Goal: Task Accomplishment & Management: Use online tool/utility

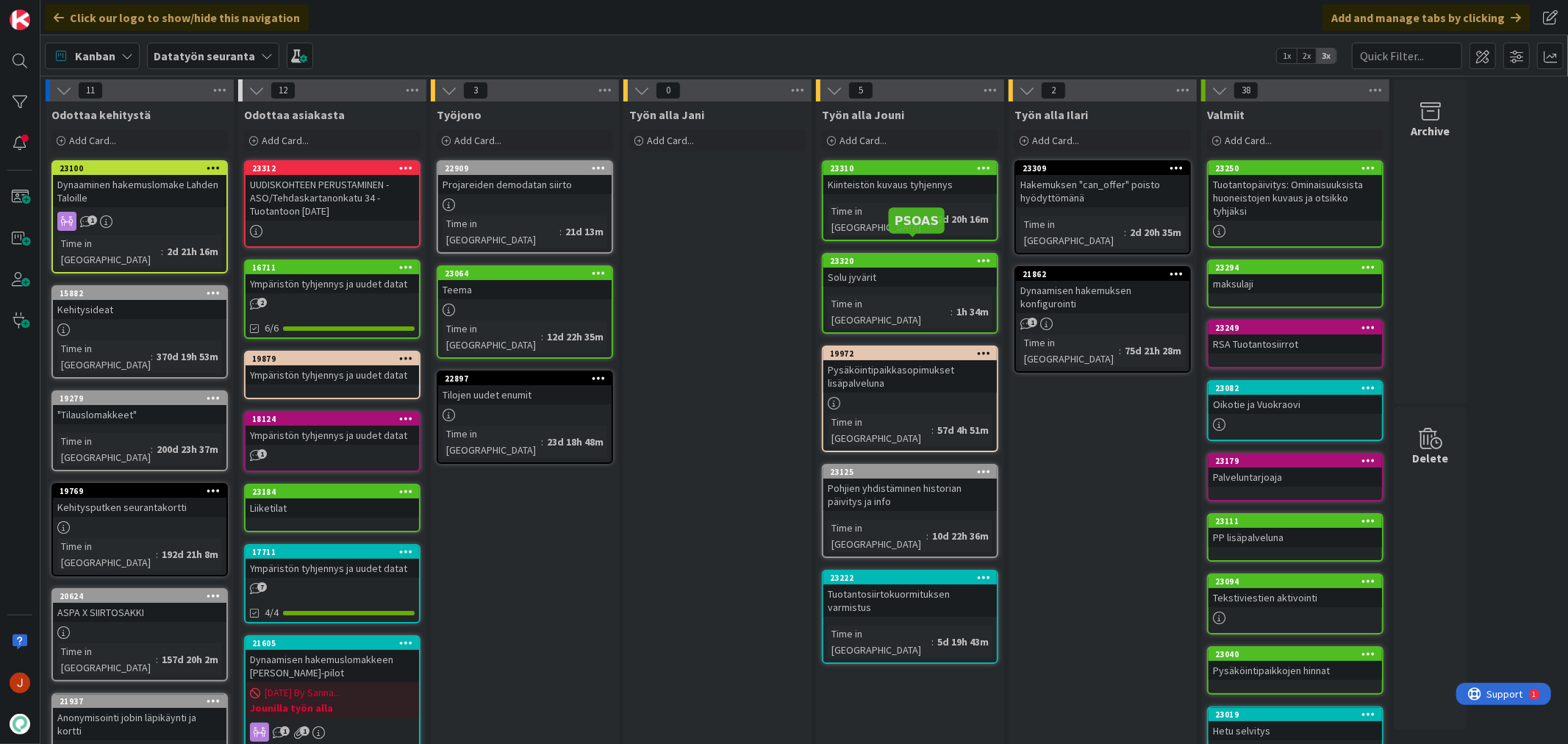
click at [887, 255] on div "23320" at bounding box center [913, 260] width 167 height 11
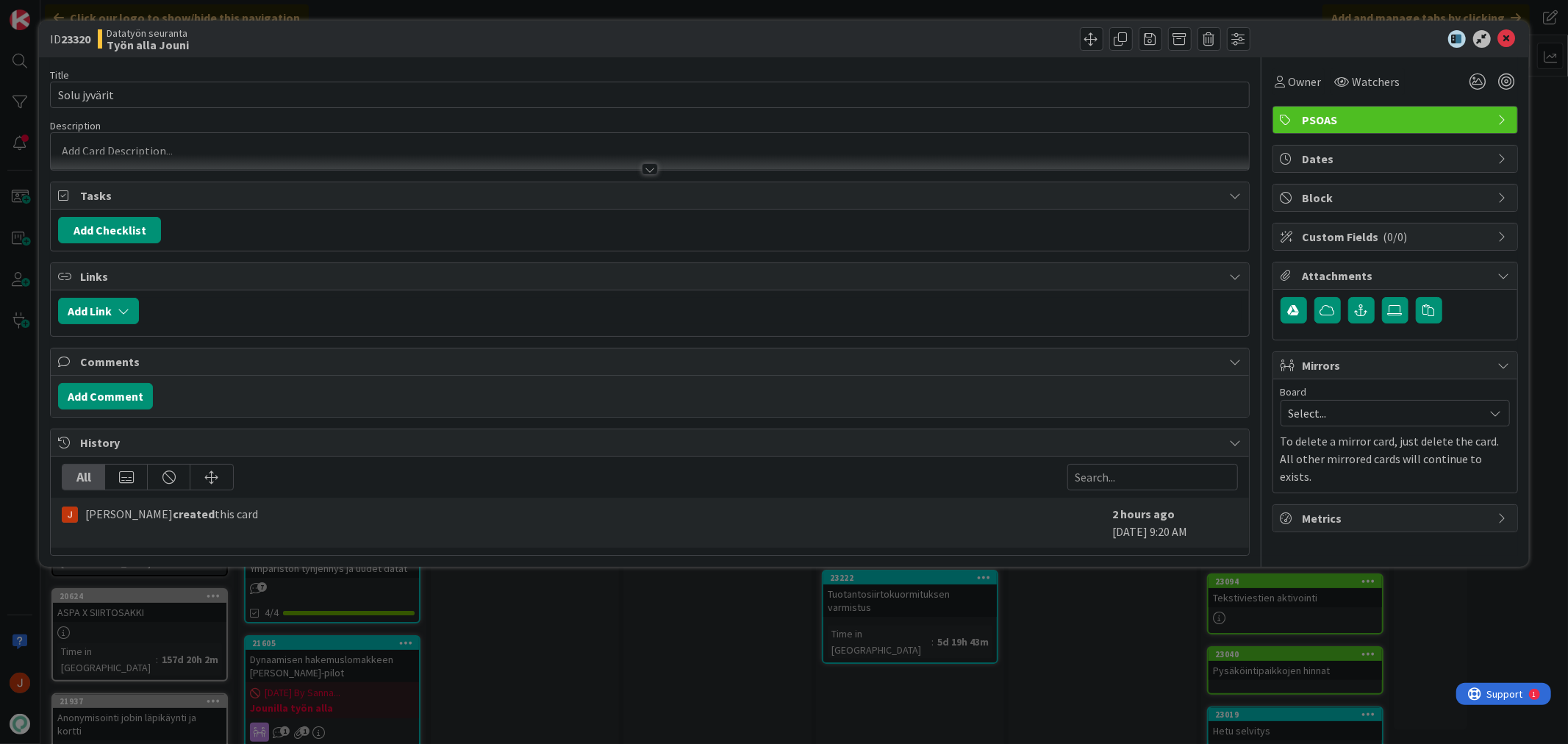
click at [162, 147] on p at bounding box center [649, 151] width 1183 height 17
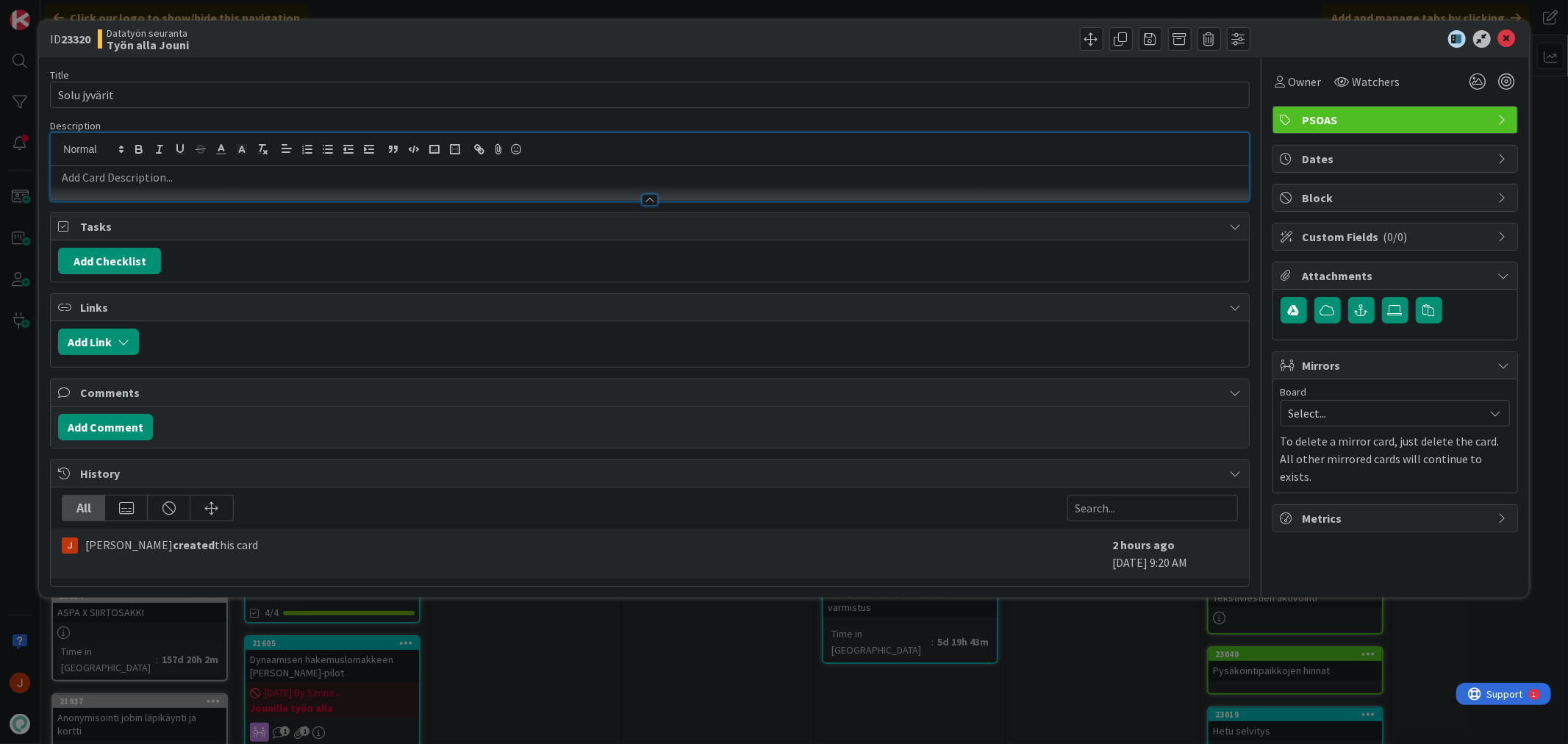
click at [199, 177] on p at bounding box center [649, 177] width 1183 height 17
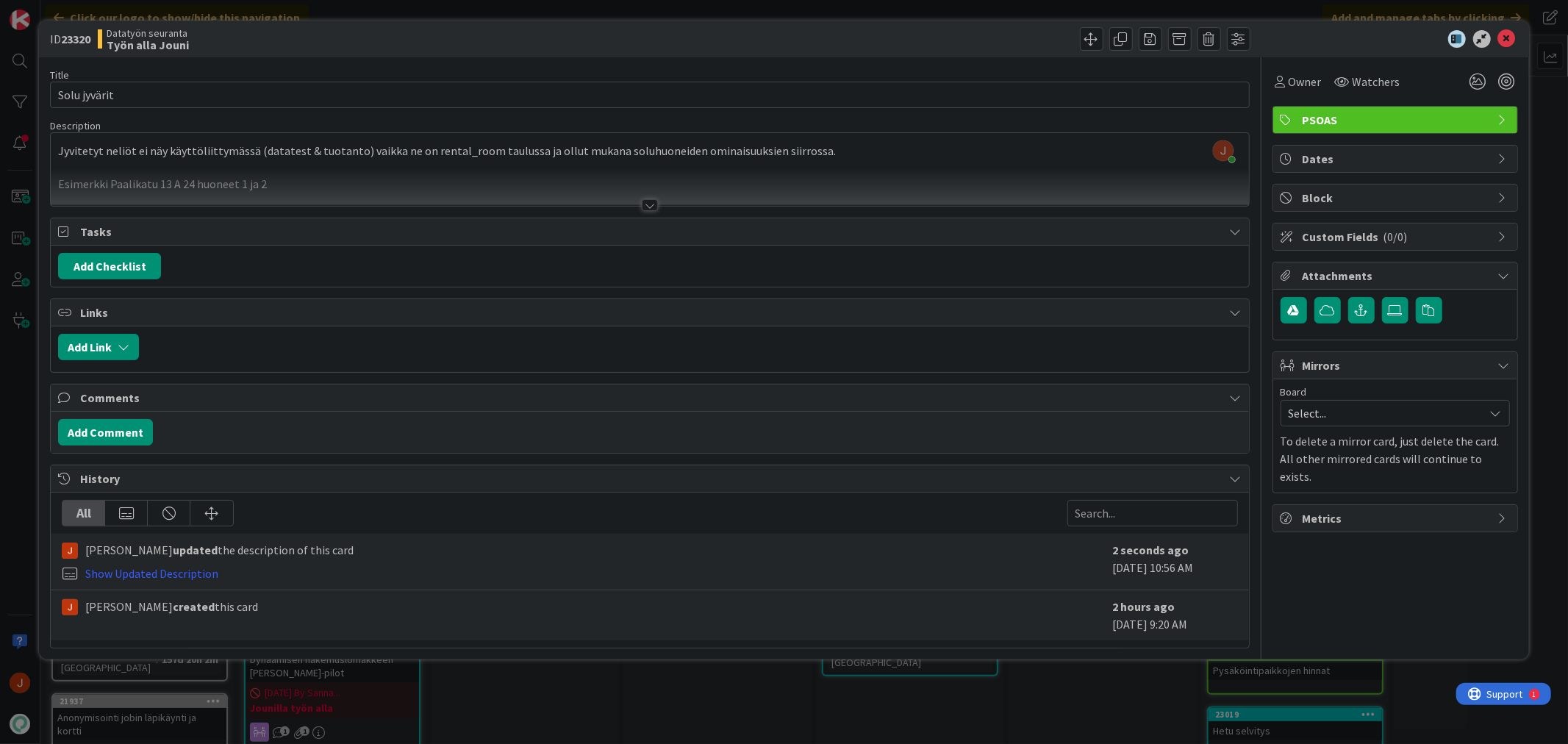
click at [332, 176] on div at bounding box center [650, 187] width 1197 height 38
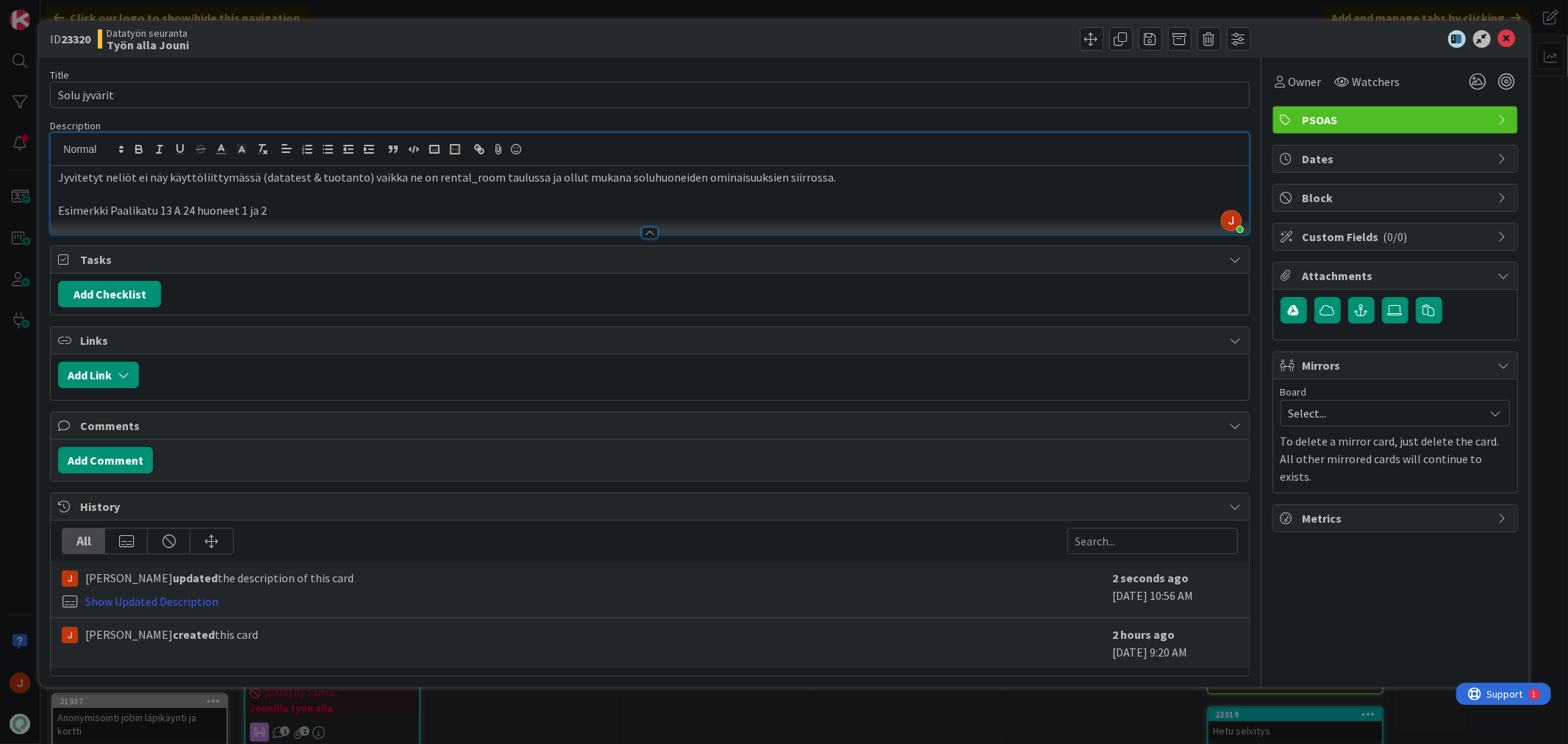
click at [286, 206] on p "Esimerkki Paalikatu 13 A 24 huoneet 1 ja 2" at bounding box center [649, 211] width 1183 height 17
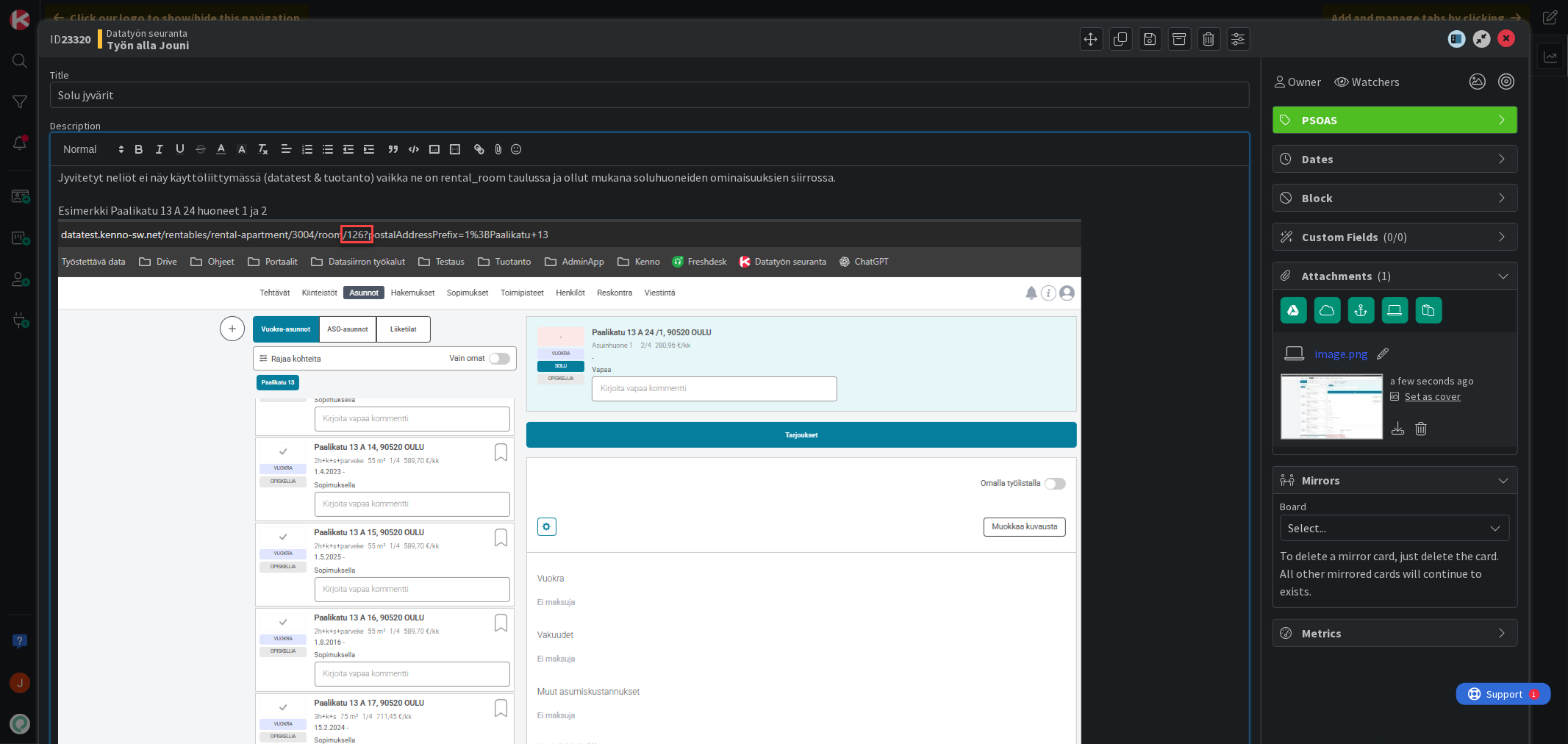
click at [1140, 405] on p "Esimerkki Paalikatu 13 A 24 huoneet 1 ja 2" at bounding box center [649, 571] width 1183 height 738
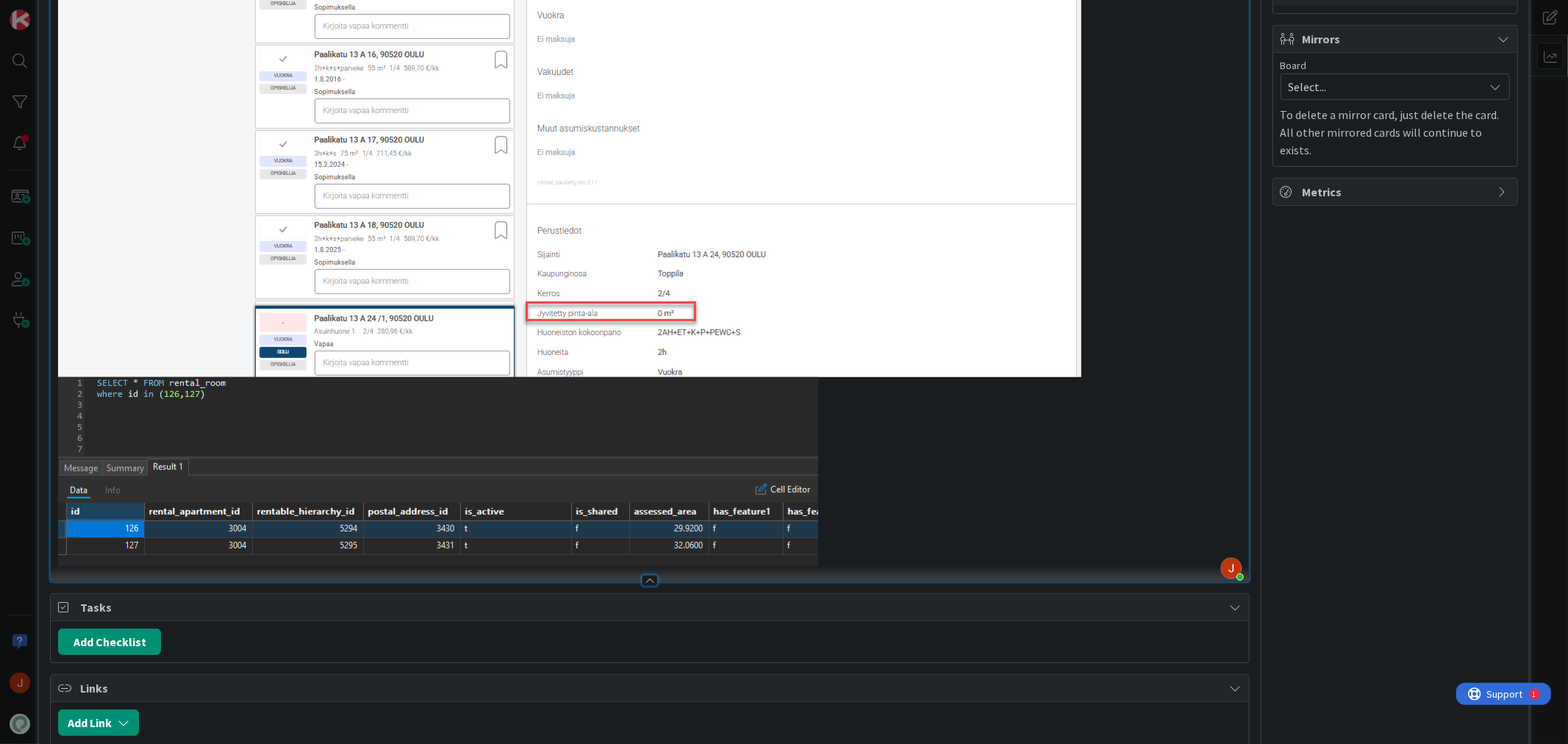
scroll to position [579, 0]
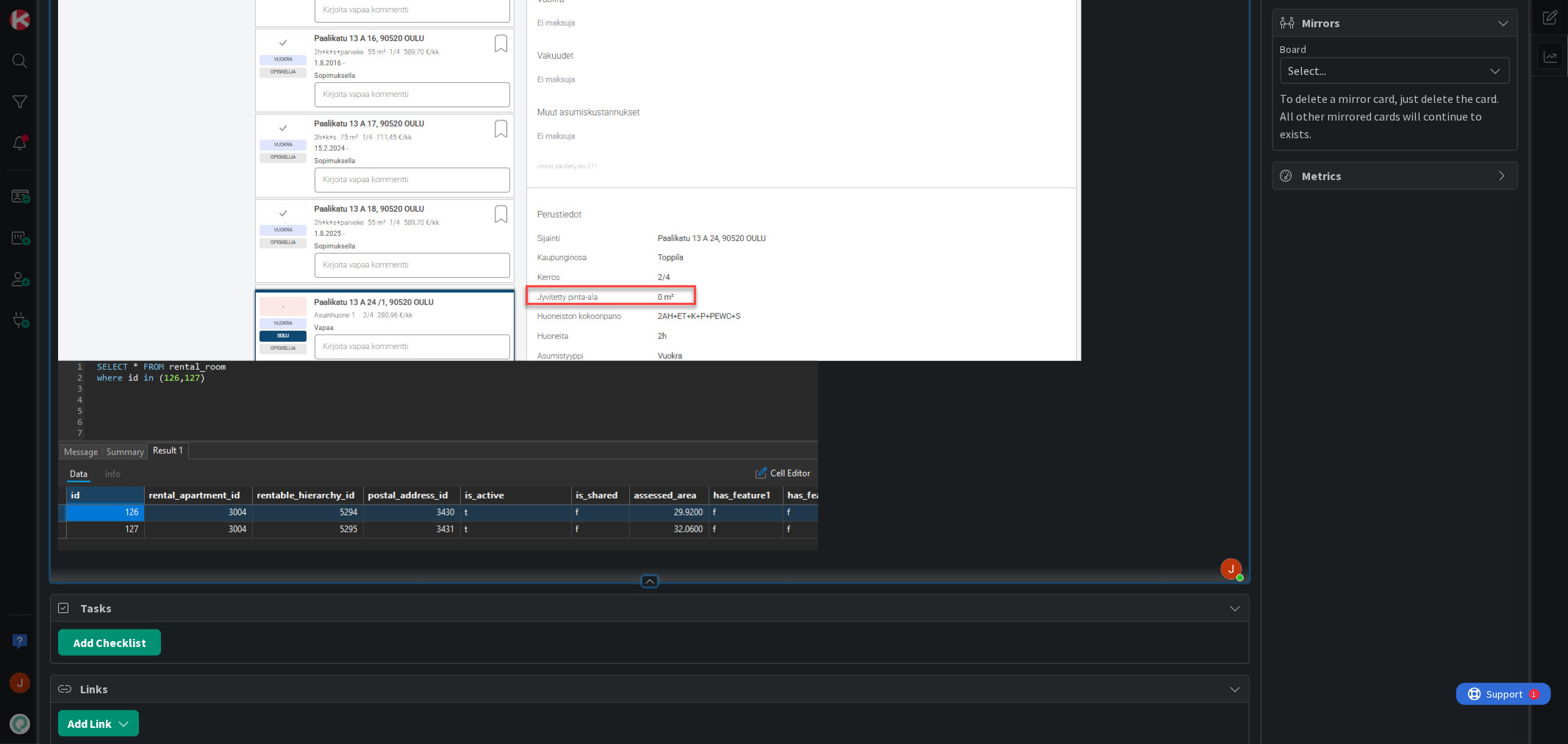
click at [865, 513] on p "Esimerkki Paalikatu 13 A 24 huoneet 1 ja 2" at bounding box center [649, 87] width 1183 height 927
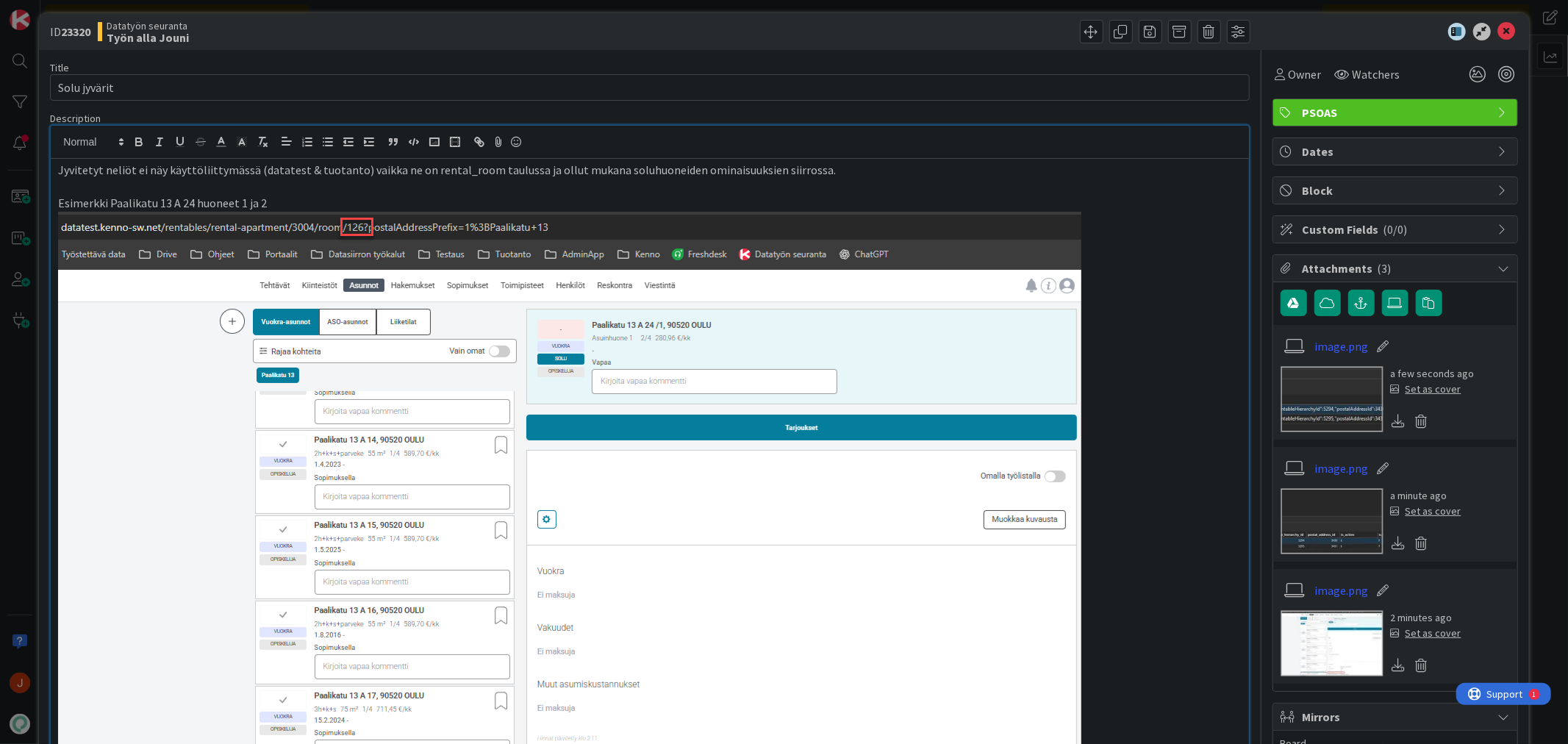
scroll to position [0, 0]
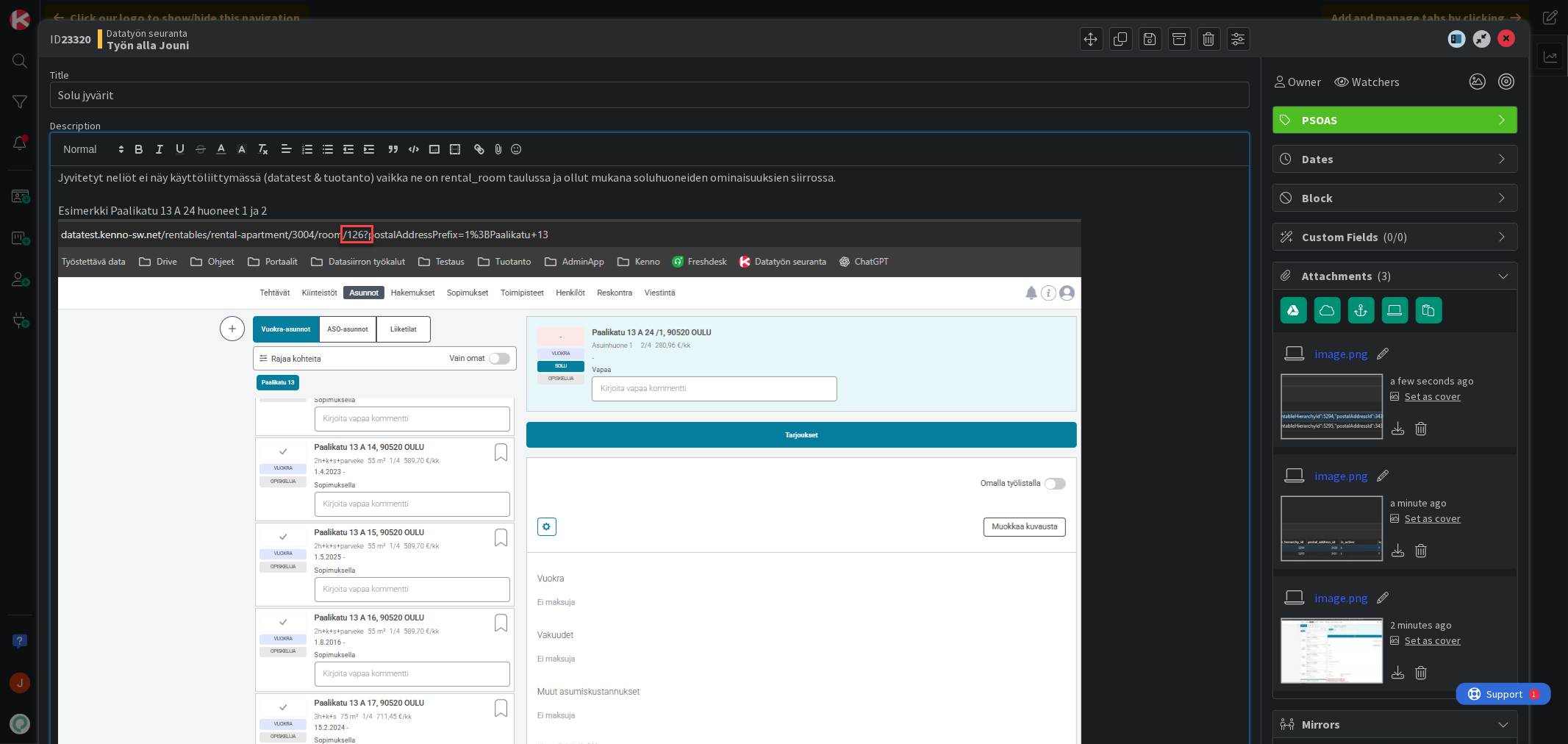
click at [419, 199] on p at bounding box center [649, 195] width 1183 height 17
drag, startPoint x: 1502, startPoint y: 39, endPoint x: 1457, endPoint y: 66, distance: 52.5
click at [1502, 39] on icon at bounding box center [1506, 39] width 17 height 17
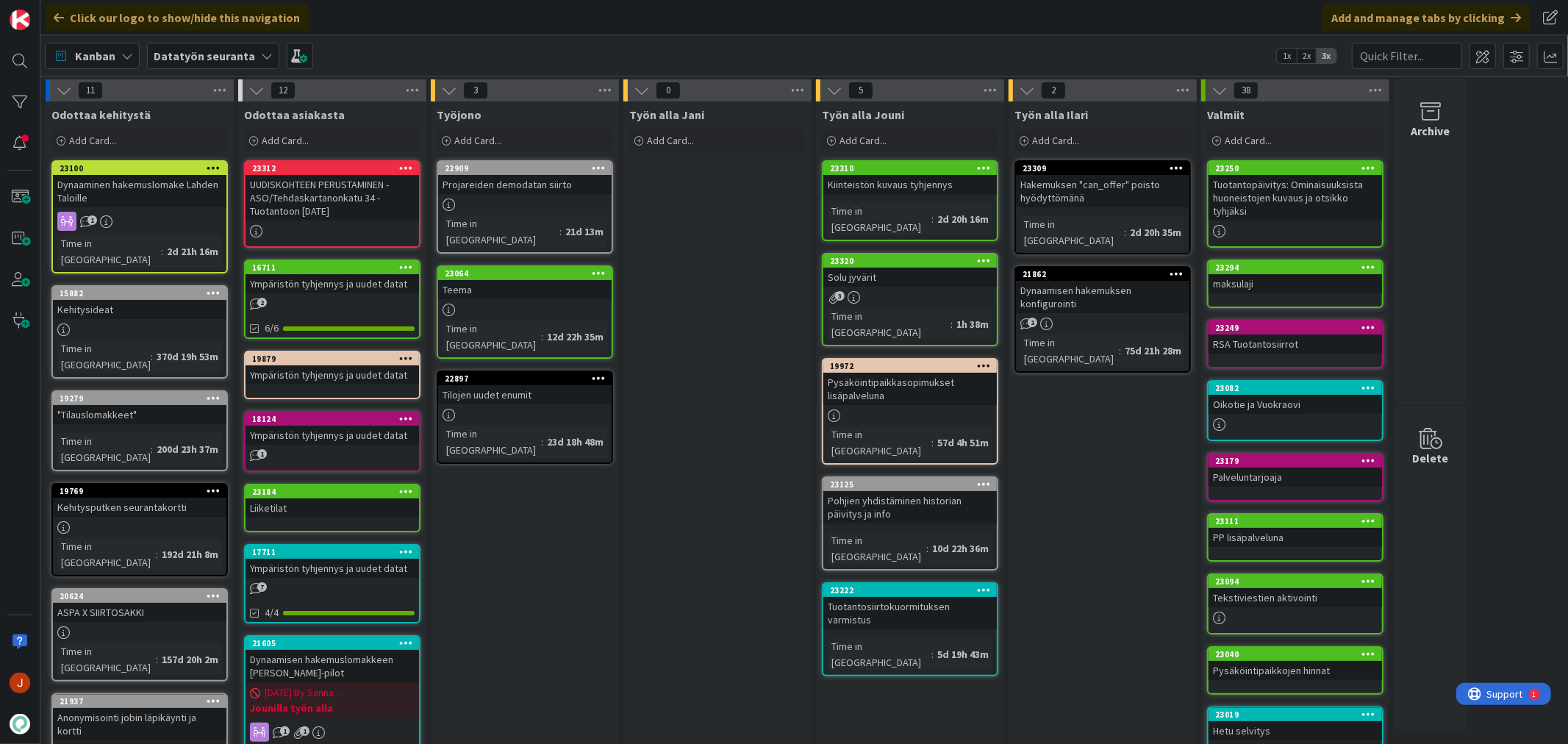
click at [731, 368] on div "Työn alla Jani Add Card..." at bounding box center [717, 704] width 188 height 1206
click at [776, 328] on div "Työn alla Jani Add Card..." at bounding box center [717, 704] width 188 height 1206
click at [1110, 493] on div "Työn alla Ilari Add Card... 23309 Hakemuksen "can_offer" poisto hyödyttömänä Ti…" at bounding box center [1102, 704] width 188 height 1206
click at [940, 268] on div "Solu jyvärit" at bounding box center [910, 278] width 173 height 19
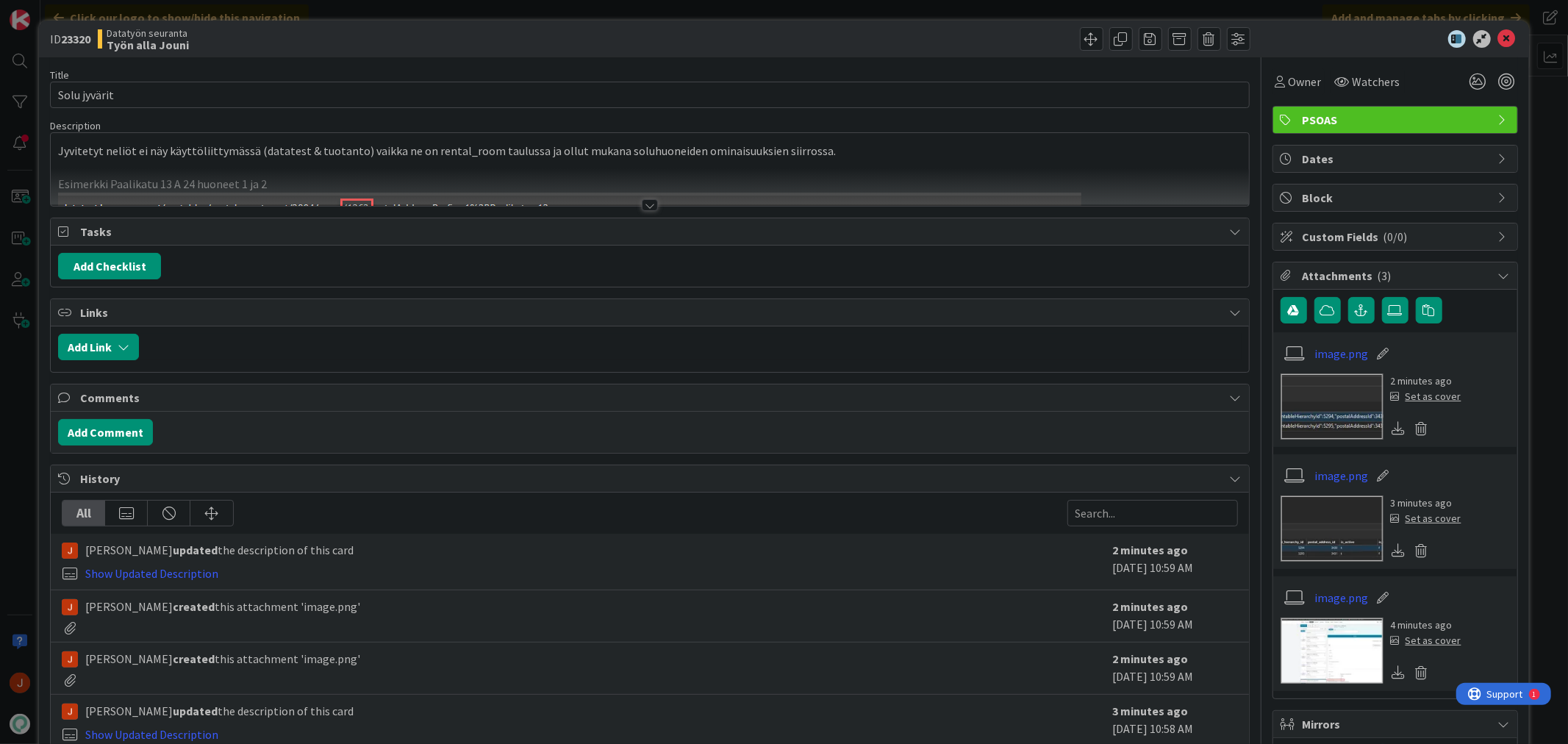
click at [642, 203] on div at bounding box center [650, 205] width 16 height 12
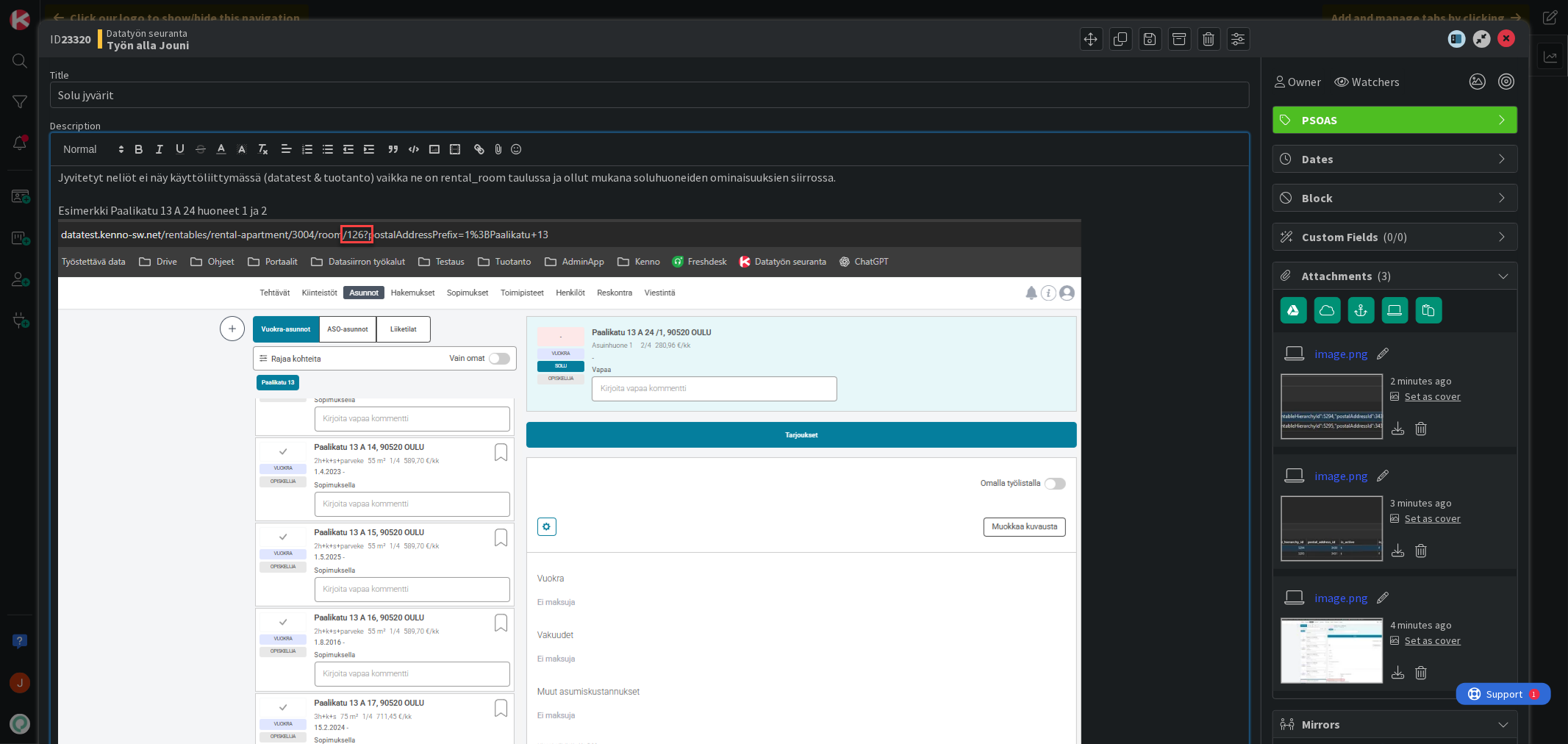
click at [162, 178] on p "Jyvitetyt neliöt ei näy käyttöliittymässä (datatest & tuotanto) vaikka ne on re…" at bounding box center [649, 177] width 1183 height 17
click at [497, 196] on p at bounding box center [649, 195] width 1183 height 17
click at [100, 174] on p "Psoasilla jyvitetyt neliöt ei näy käyttöliittymässä (datatest & tuotanto) vaikk…" at bounding box center [649, 177] width 1183 height 17
click at [413, 199] on p at bounding box center [649, 195] width 1183 height 17
click at [1498, 36] on icon at bounding box center [1506, 39] width 17 height 17
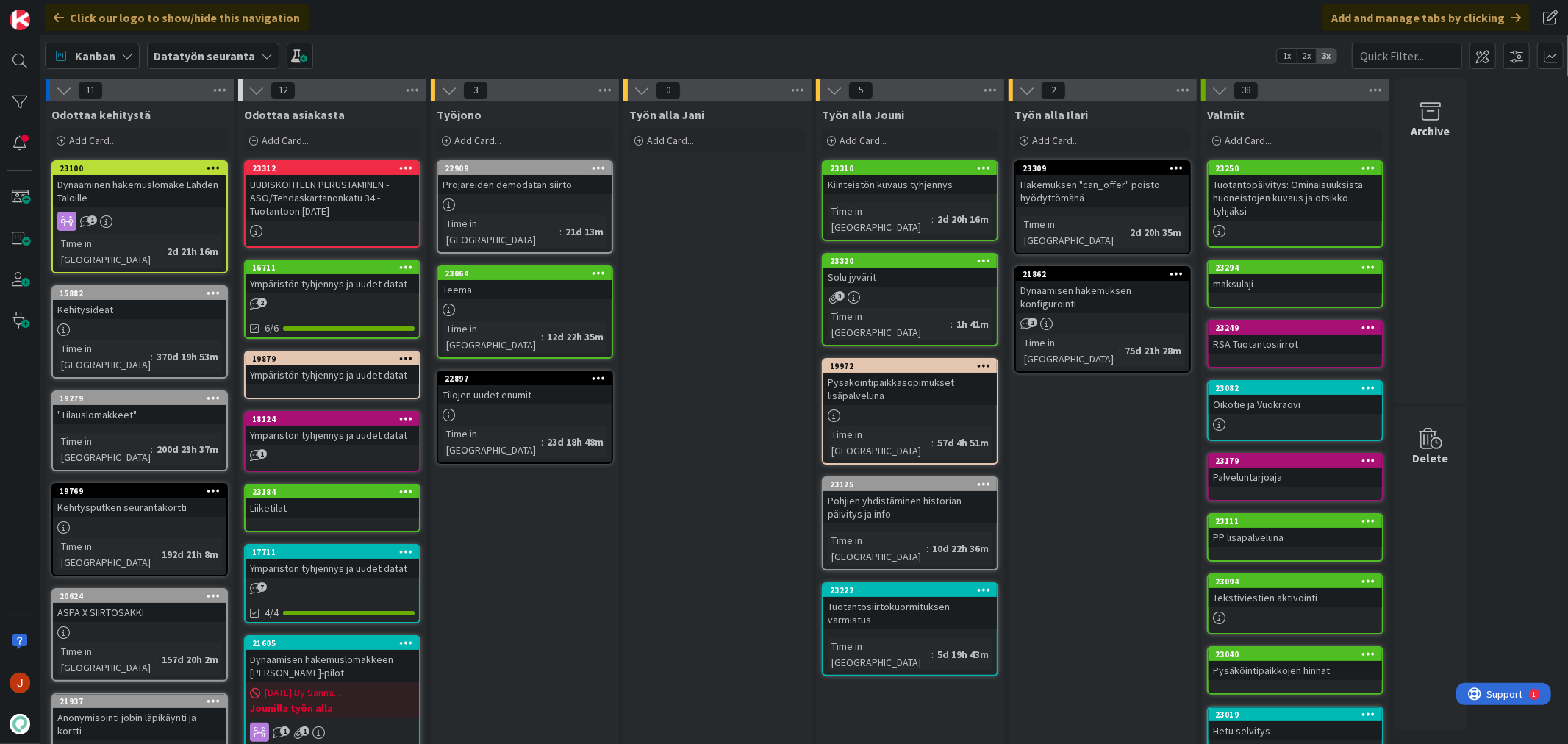
click at [747, 460] on div "Työn alla Jani Add Card..." at bounding box center [717, 704] width 188 height 1206
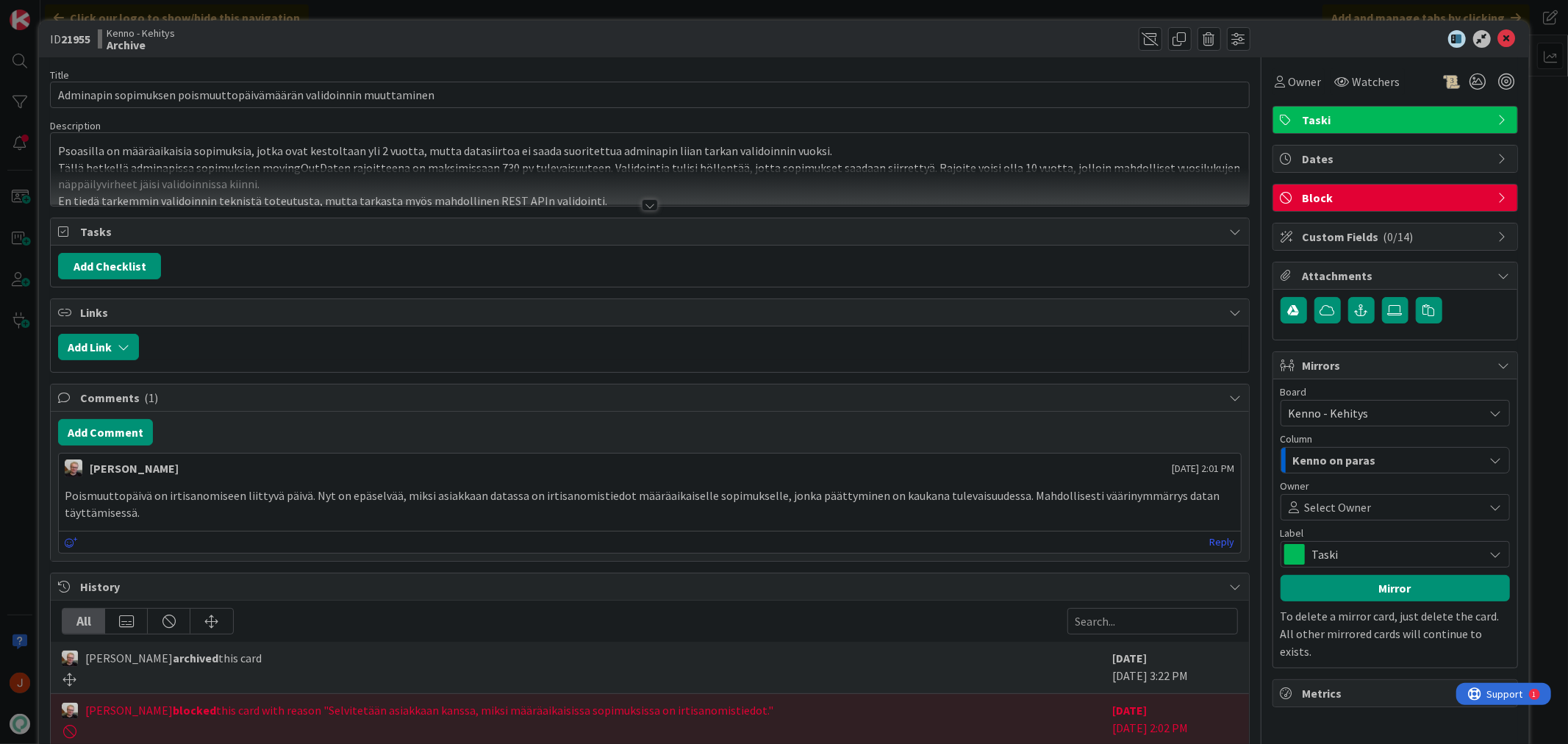
click at [643, 201] on div at bounding box center [650, 205] width 16 height 12
